Goal: Task Accomplishment & Management: Manage account settings

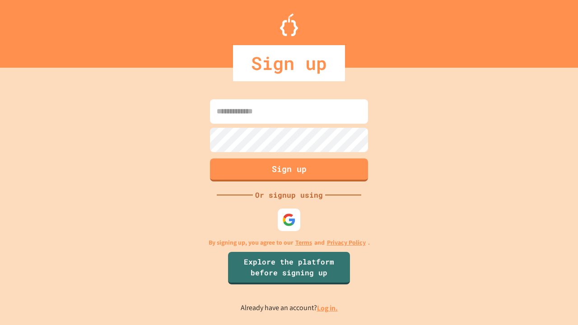
click at [328, 308] on link "Log in." at bounding box center [327, 307] width 21 height 9
